Goal: Information Seeking & Learning: Learn about a topic

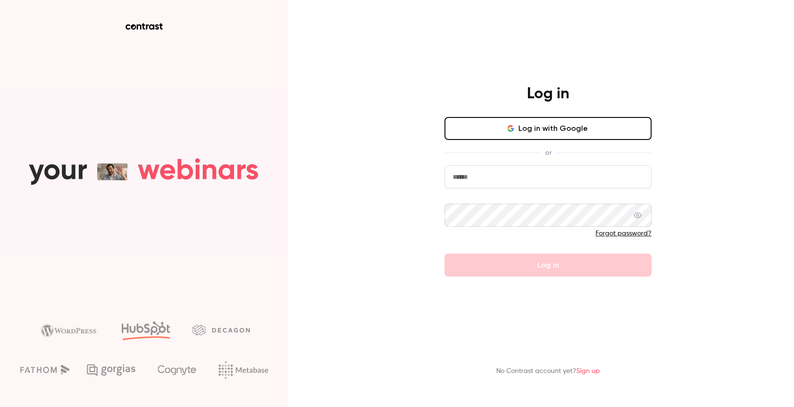
click at [506, 128] on button "Log in with Google" at bounding box center [548, 128] width 207 height 23
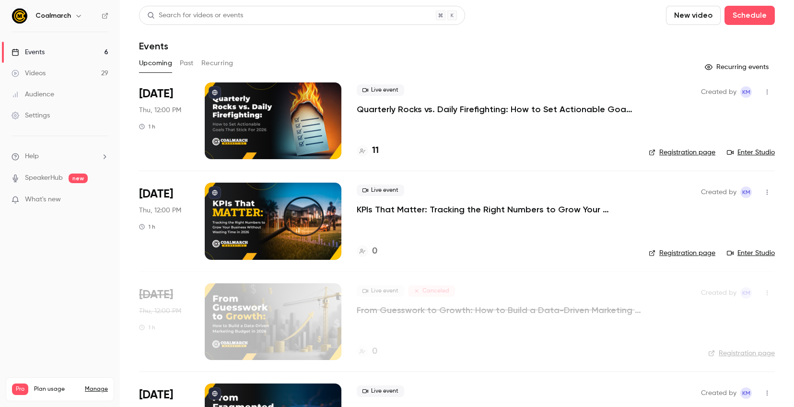
click at [372, 151] on div "11" at bounding box center [368, 150] width 22 height 13
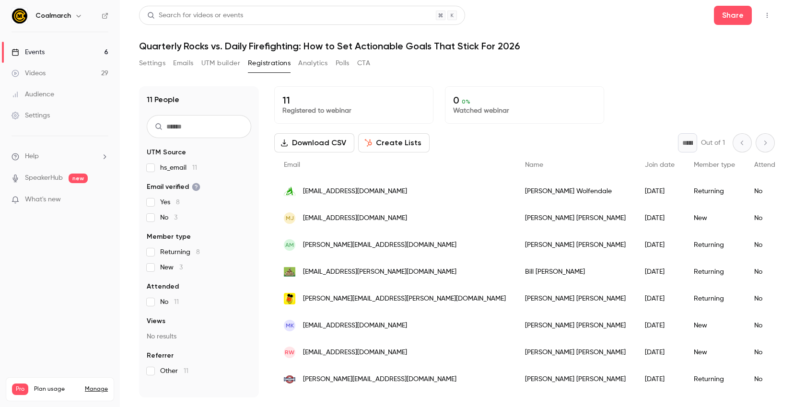
click at [637, 38] on header "Search for videos or events Share Quarterly Rocks vs. Daily Firefighting: How t…" at bounding box center [457, 29] width 636 height 46
click at [600, 50] on h1 "Quarterly Rocks vs. Daily Firefighting: How to Set Actionable Goals That Stick …" at bounding box center [457, 46] width 636 height 12
